Goal: Task Accomplishment & Management: Use online tool/utility

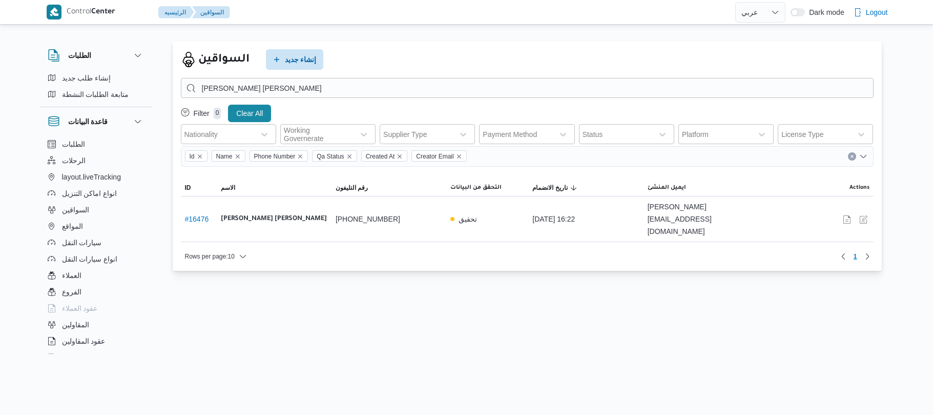
select select "ar"
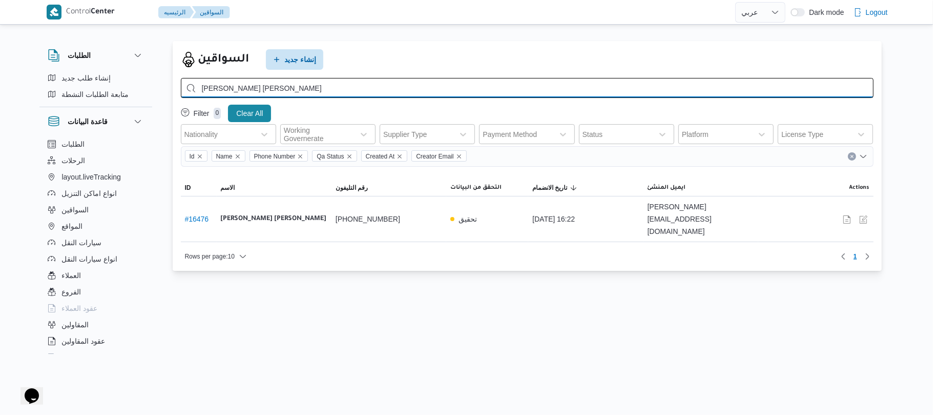
click at [376, 88] on input "يحيى عبدالمحسن عبدالعزيز فايد" at bounding box center [527, 88] width 693 height 20
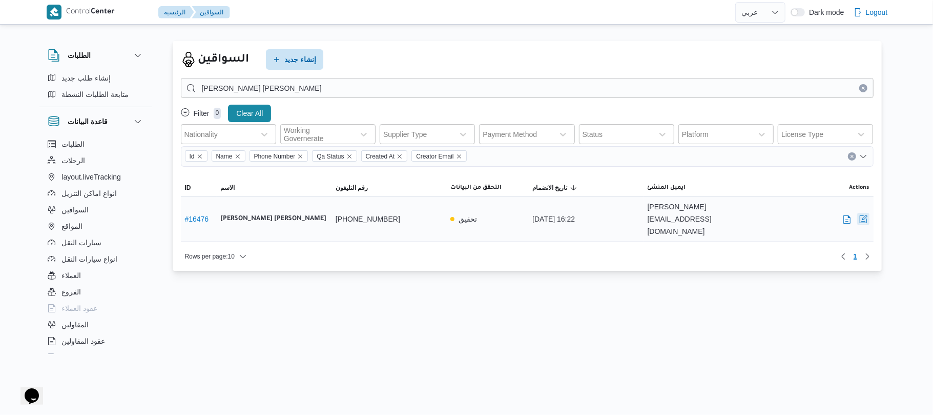
click at [863, 213] on button "button" at bounding box center [863, 219] width 12 height 12
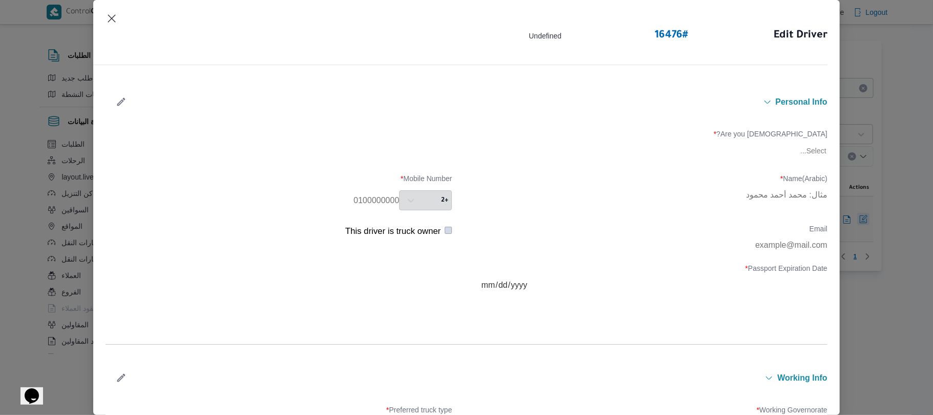
type input "يحيى عبدالمحسن عبدالعزيز فايد"
type input "01097788451"
type input "2025-11-07"
type input "2024-12-26"
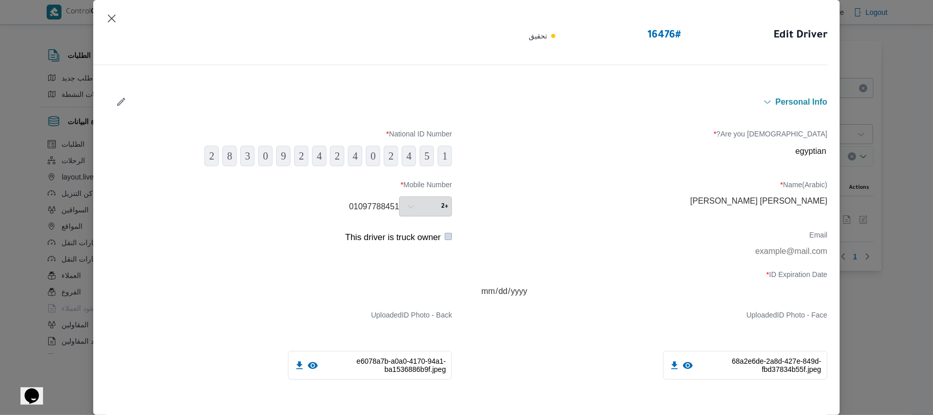
click at [610, 170] on div "Are you Egyptian? * egyptian National ID Number * 1 5 4 2 0 4 2 4 2 9 0 3 8 2" at bounding box center [467, 148] width 722 height 47
click at [752, 33] on div "Edit Driver 16476 # تحقيق" at bounding box center [678, 35] width 299 height 47
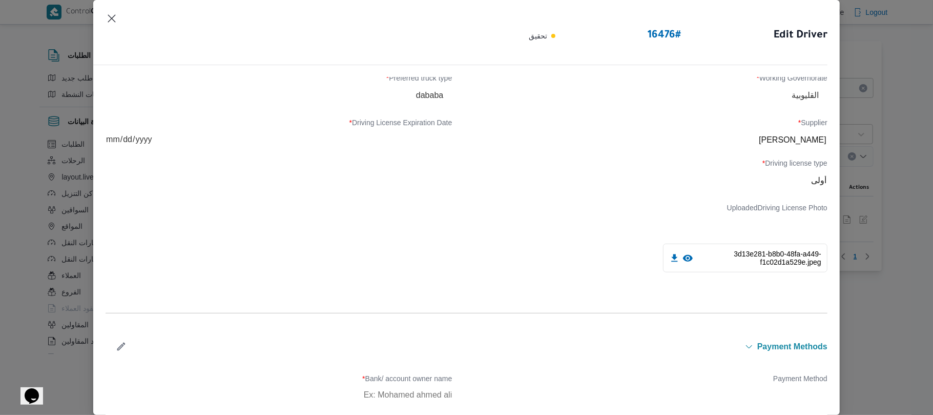
scroll to position [400, 0]
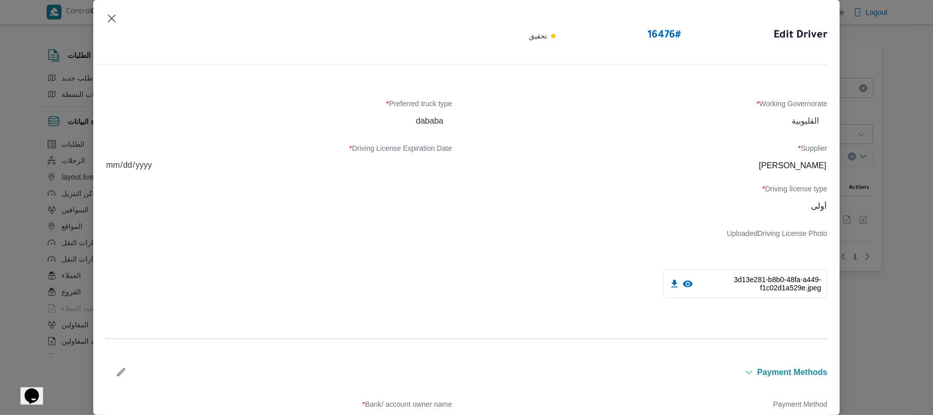
click at [683, 283] on icon at bounding box center [688, 283] width 10 height 7
click at [496, 284] on div "3d13e281-b8b0-48fa-a449-f1c02d1a529e.jpeg" at bounding box center [654, 283] width 346 height 29
click at [583, 249] on div "Uploaded Driving License Photo 3d13e281-b8b0-48fa-a449-f1c02d1a529e.jpeg" at bounding box center [654, 265] width 346 height 73
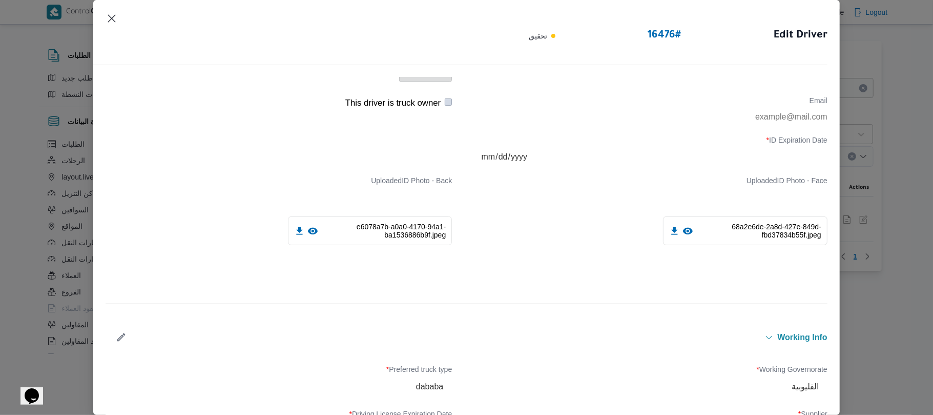
scroll to position [0, 0]
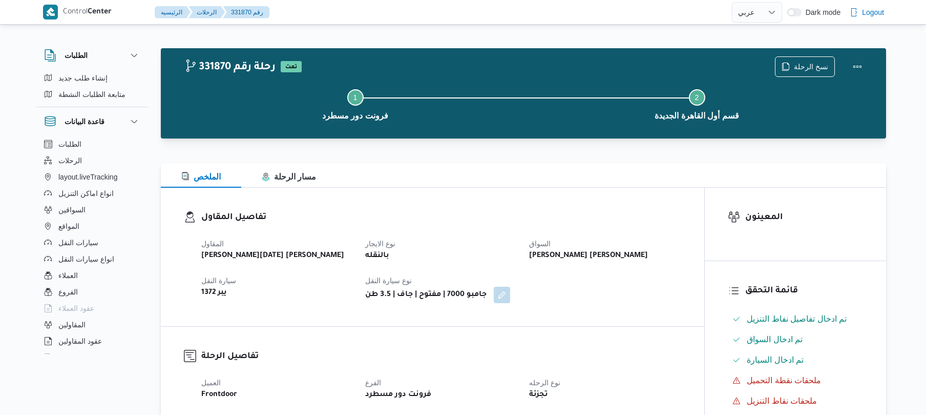
select select "ar"
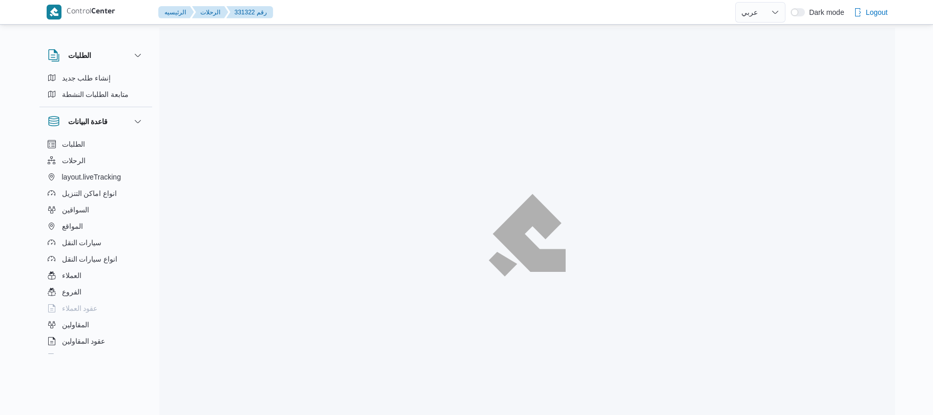
select select "ar"
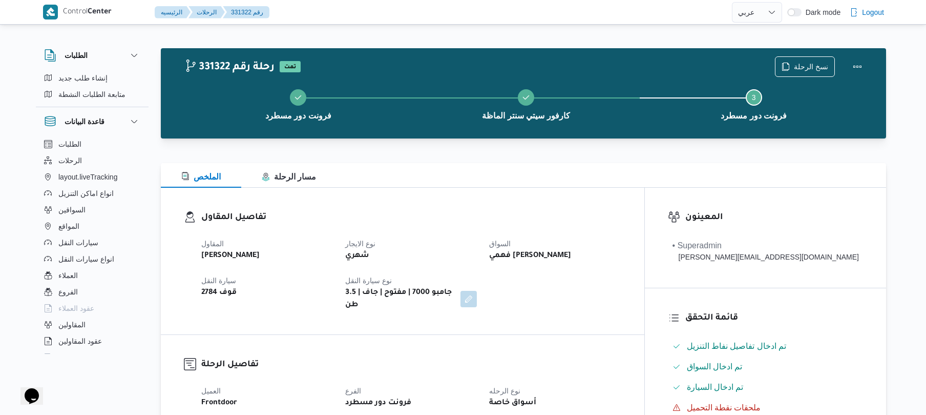
click at [597, 191] on div "تفاصيل المقاول المقاول علي عبدالناصر علي بخيت علي نوع الايجار شهري السواق فهمي …" at bounding box center [403, 261] width 484 height 147
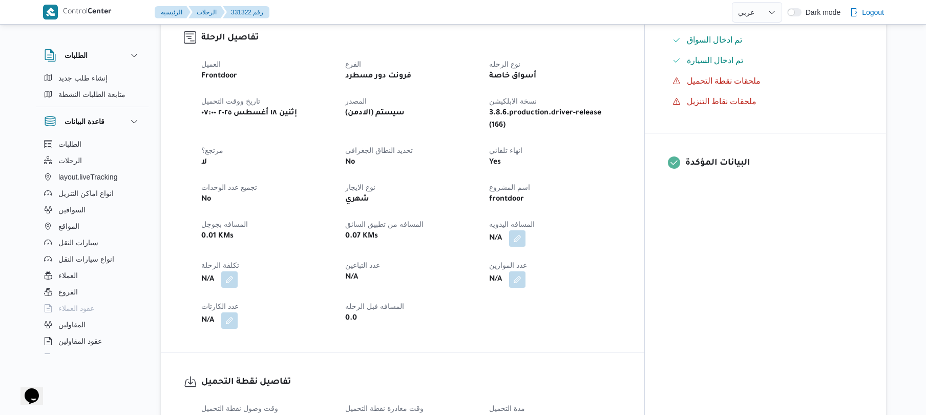
scroll to position [328, 0]
click at [526, 228] on button "button" at bounding box center [517, 236] width 16 height 16
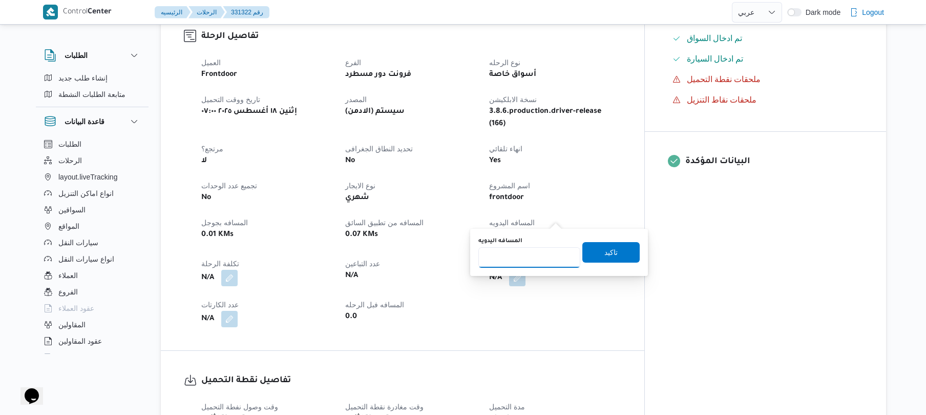
click at [534, 257] on input "المسافه اليدويه" at bounding box center [530, 257] width 102 height 20
type input "60"
click at [592, 253] on span "تاكيد" at bounding box center [611, 251] width 57 height 20
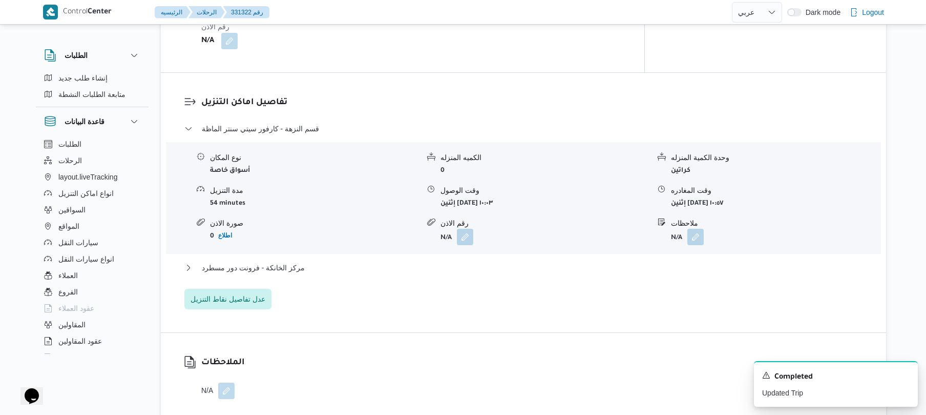
scroll to position [755, 0]
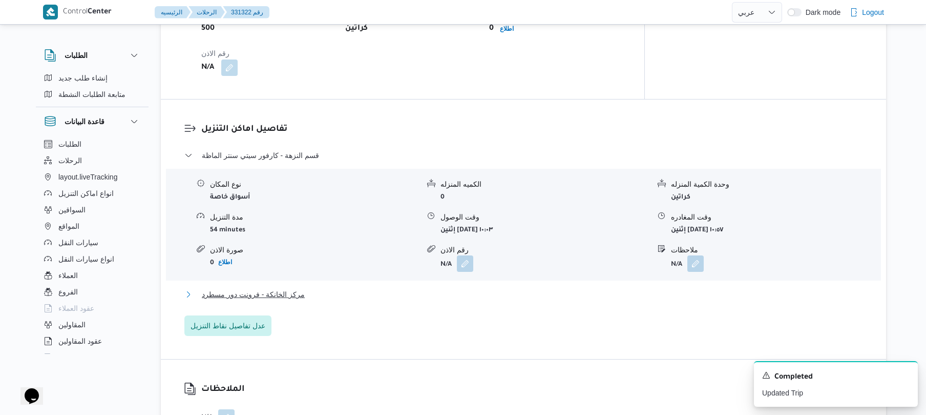
drag, startPoint x: 529, startPoint y: 276, endPoint x: 602, endPoint y: 275, distance: 72.8
click at [602, 288] on button "مركز الخانكة - فرونت دور مسطرد" at bounding box center [523, 294] width 679 height 12
